Goal: Task Accomplishment & Management: Manage account settings

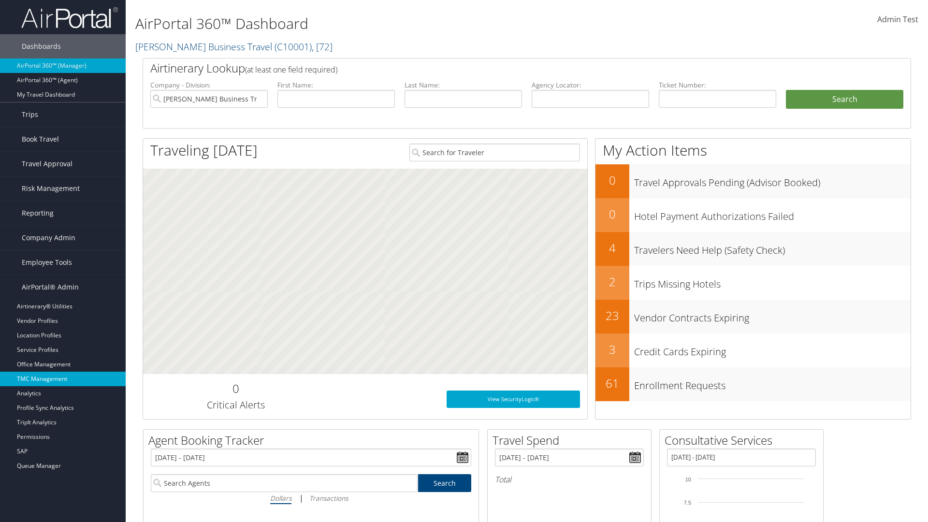
click at [63, 379] on link "TMC Management" at bounding box center [63, 379] width 126 height 15
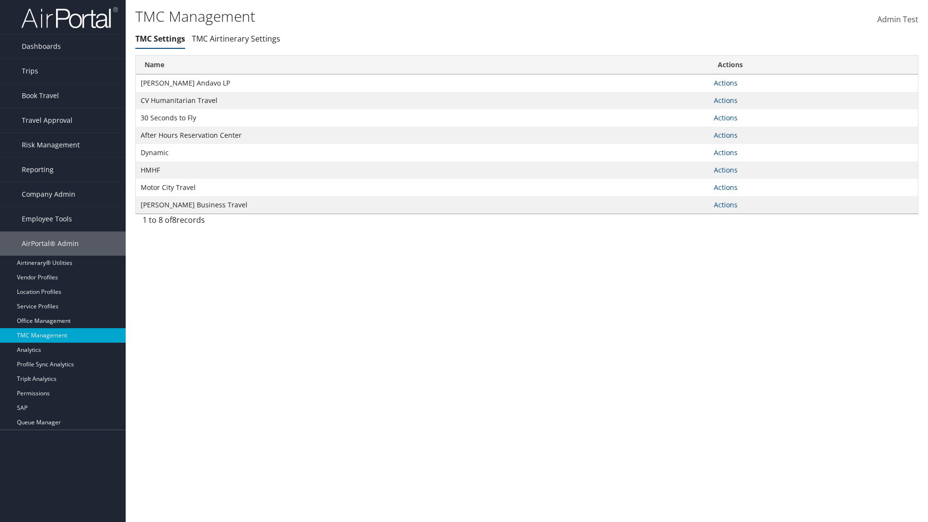
click at [726, 83] on link "Actions" at bounding box center [726, 82] width 24 height 9
